Goal: Information Seeking & Learning: Learn about a topic

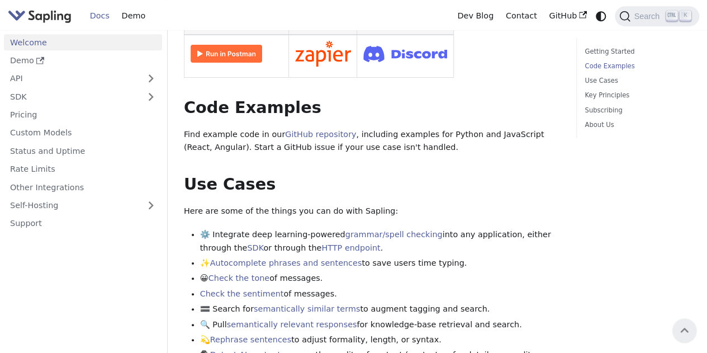
scroll to position [286, 0]
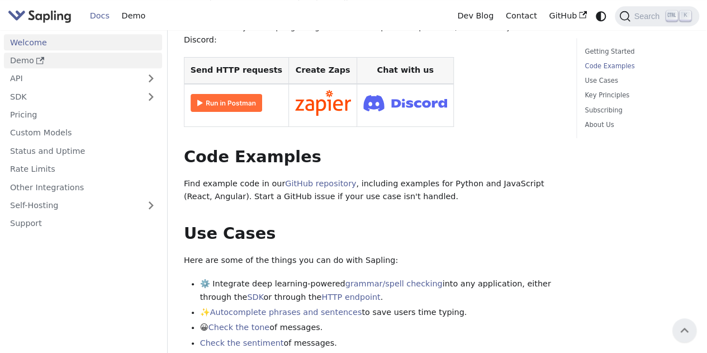
click at [57, 59] on link "Demo" at bounding box center [83, 61] width 158 height 16
